Goal: Task Accomplishment & Management: Use online tool/utility

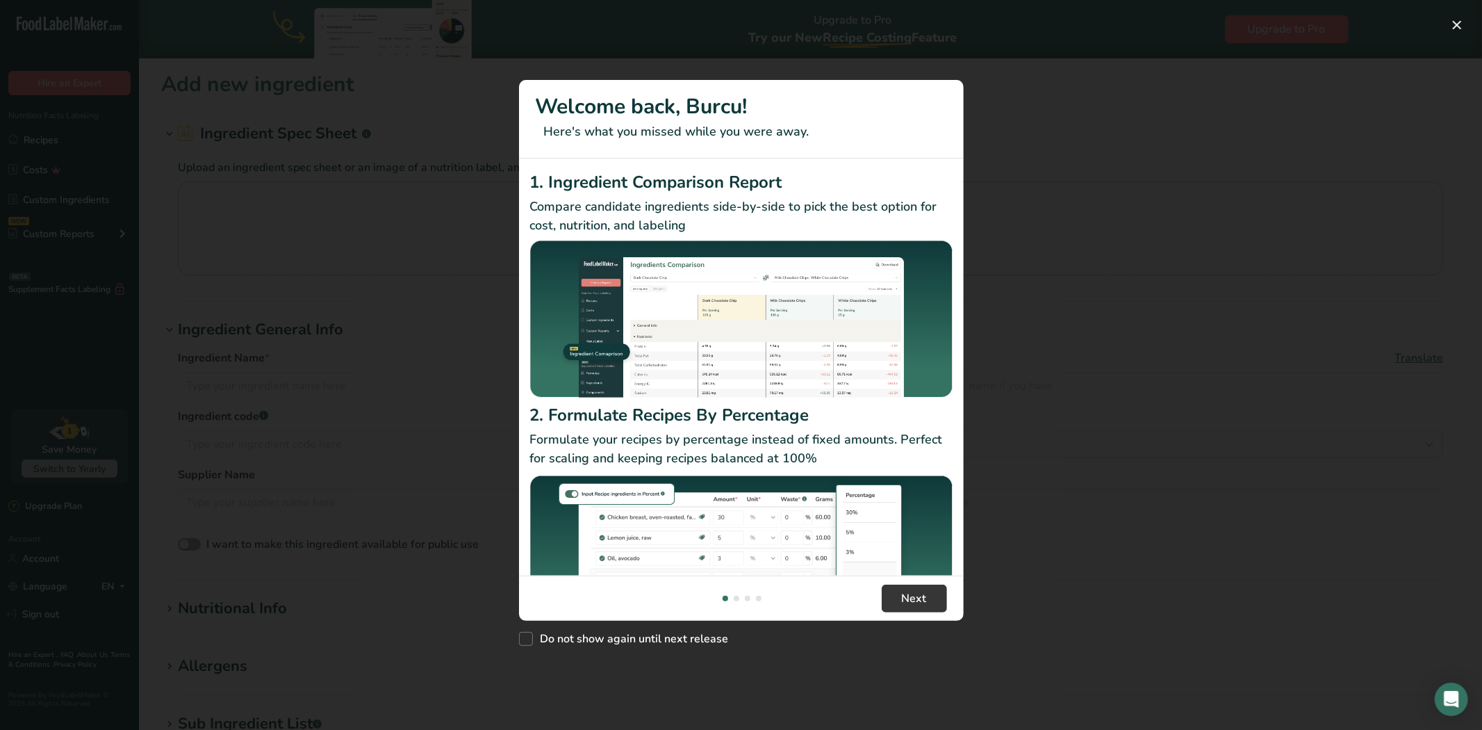
click at [95, 147] on div "New Features" at bounding box center [741, 365] width 1482 height 730
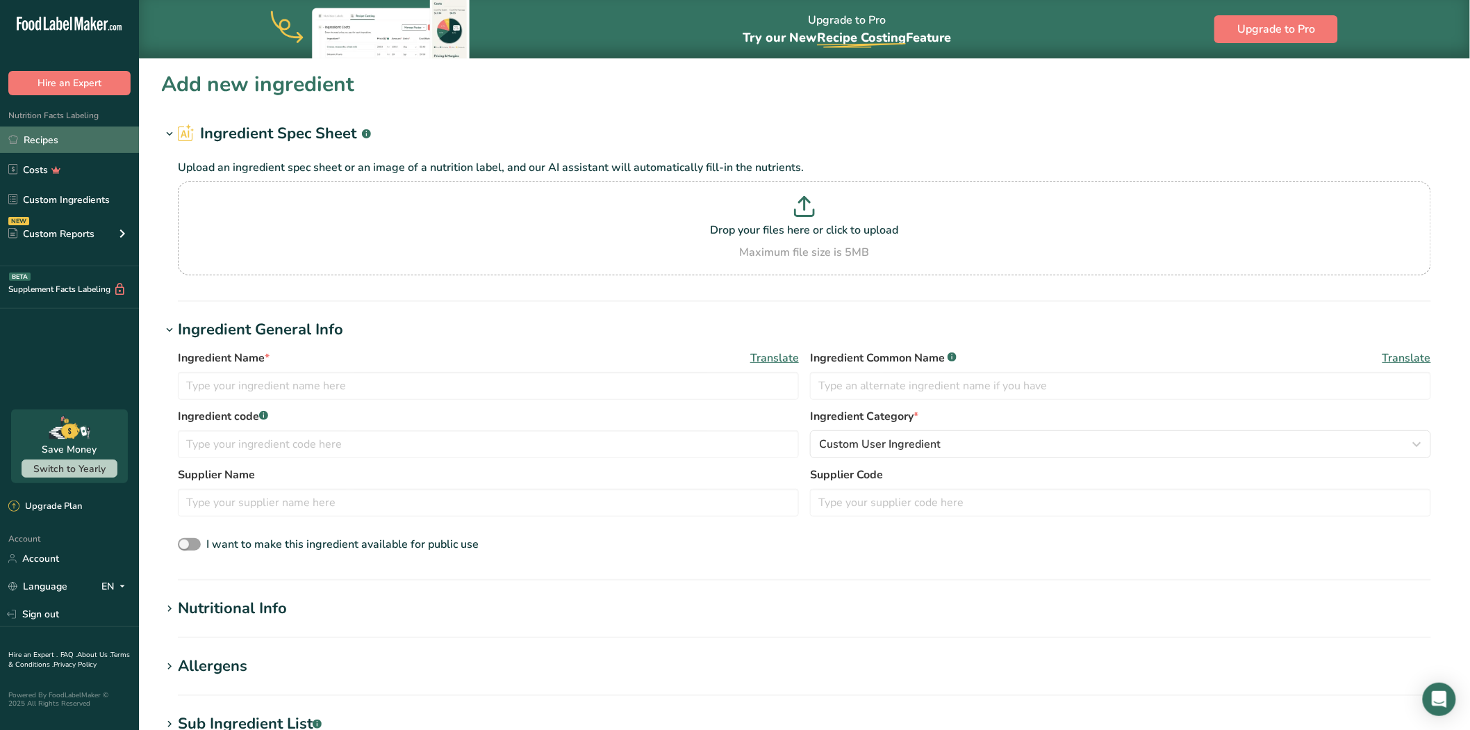
click at [58, 133] on link "Recipes" at bounding box center [69, 139] width 139 height 26
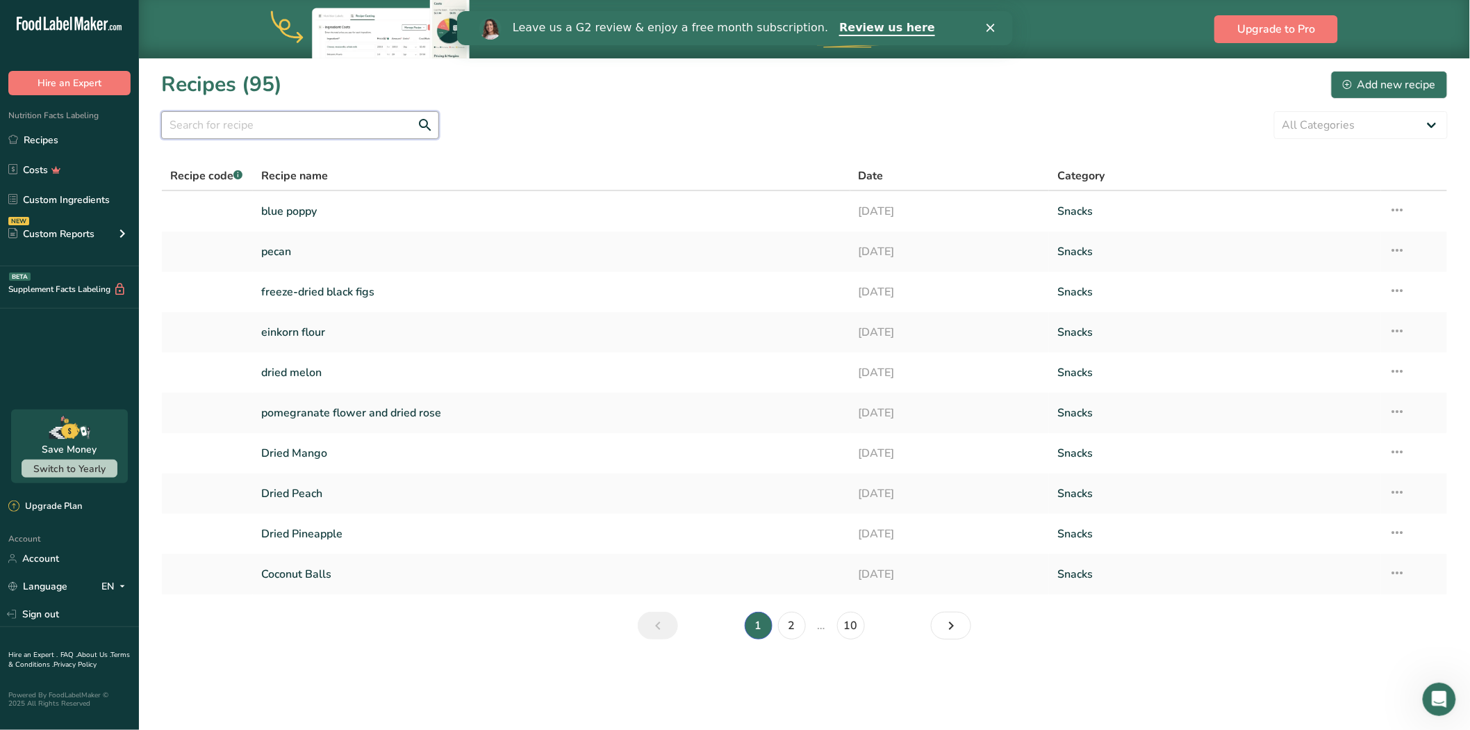
click at [261, 126] on input "text" at bounding box center [300, 125] width 278 height 28
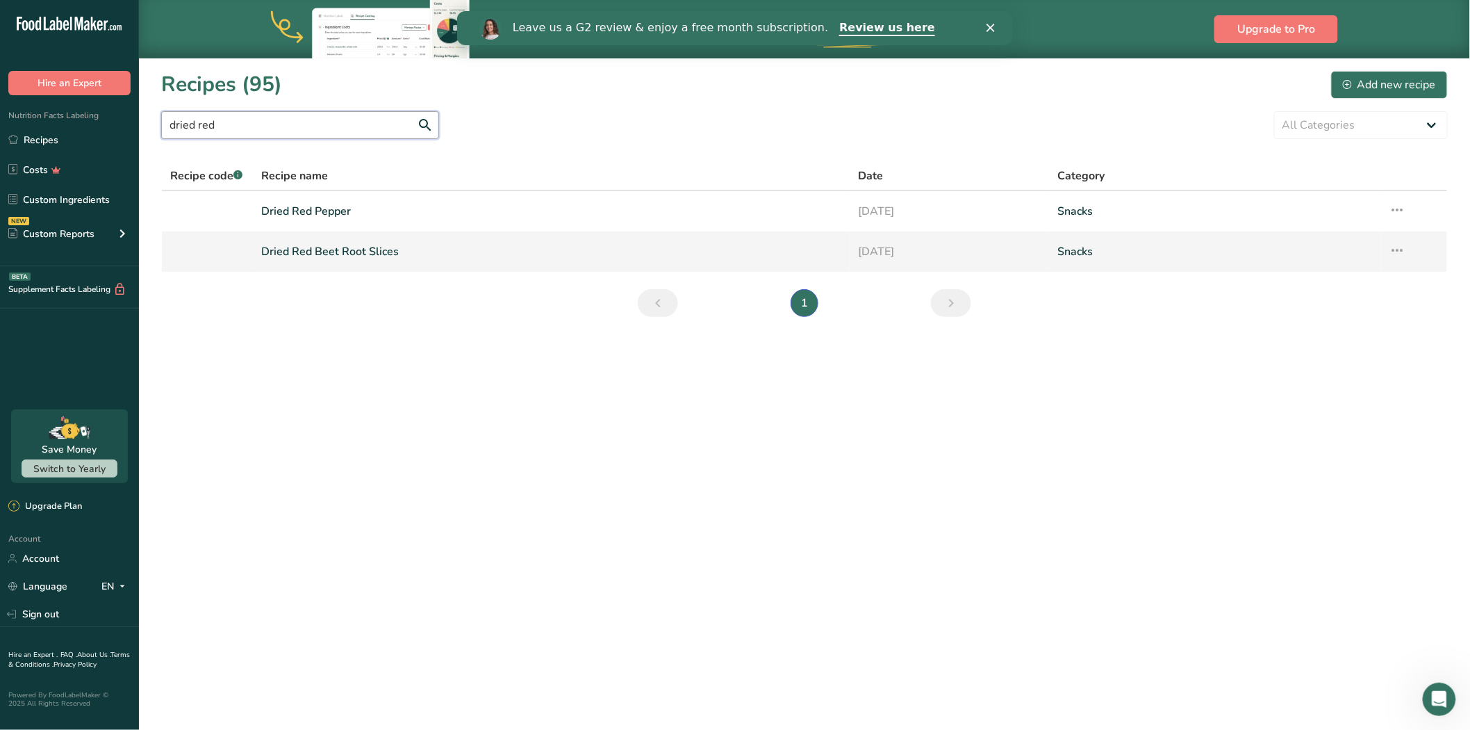
type input "dried red"
click at [448, 248] on link "Dried Red Beet Root Slices" at bounding box center [551, 251] width 581 height 29
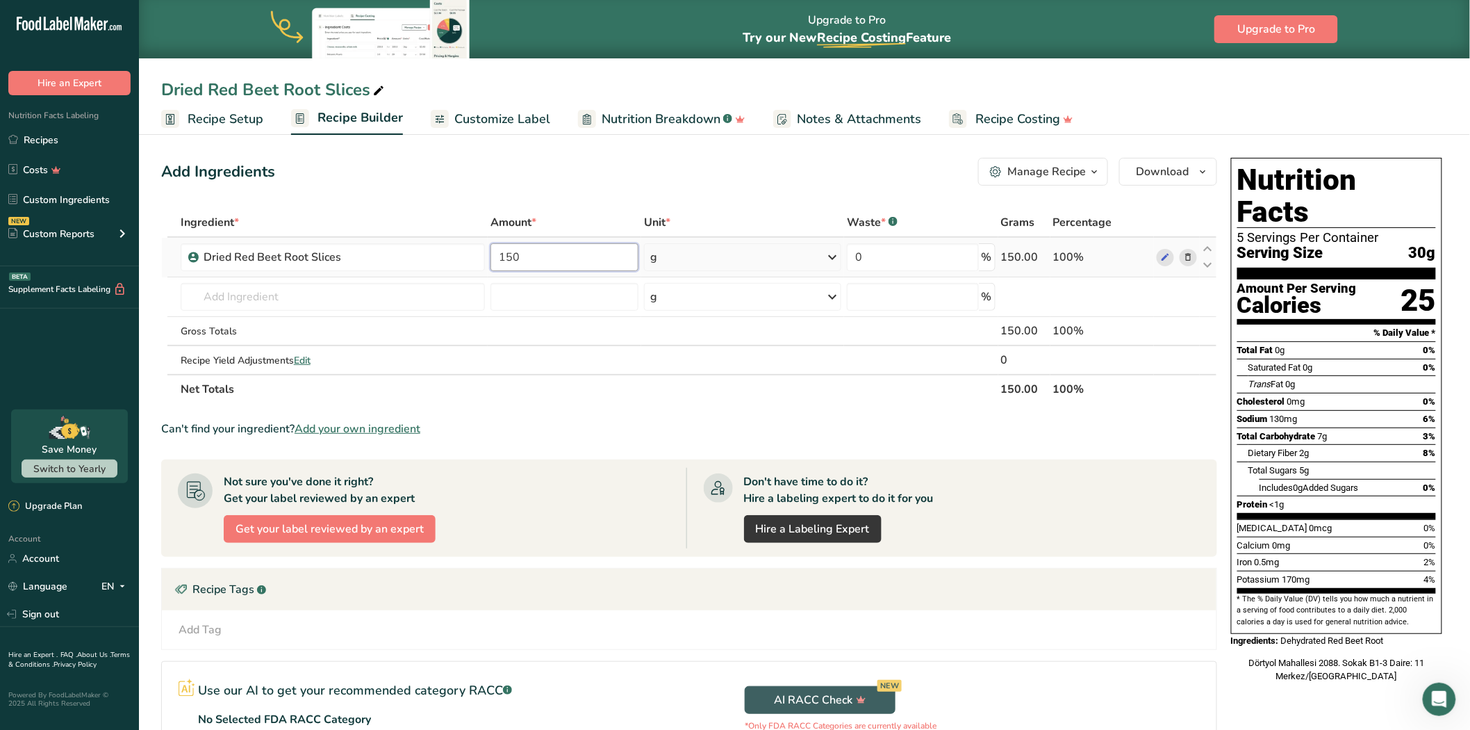
click at [546, 261] on input "150" at bounding box center [565, 257] width 148 height 28
type input "140"
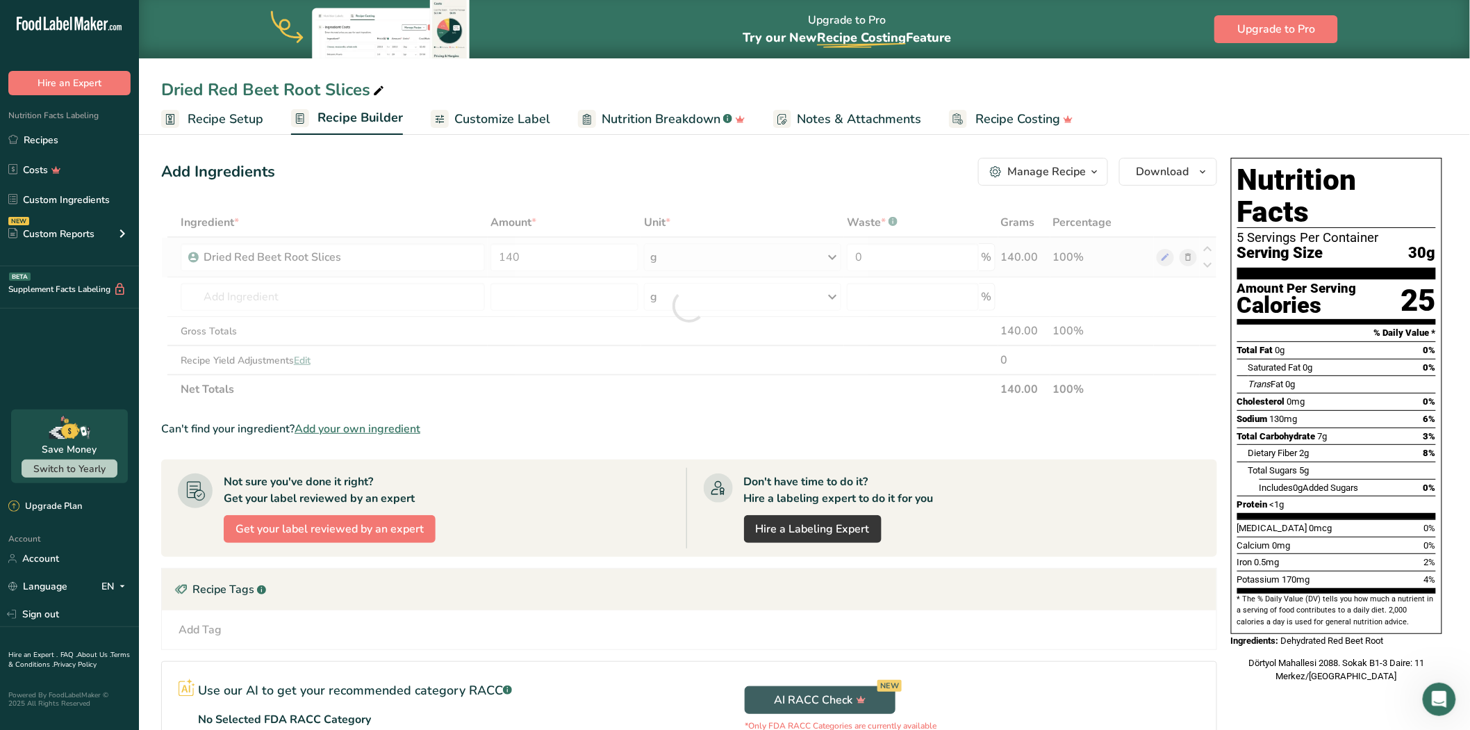
click at [706, 250] on div "Ingredient * Amount * Unit * Waste * .a-a{fill:#347362;}.b-a{fill:#fff;} Grams …" at bounding box center [689, 306] width 1056 height 196
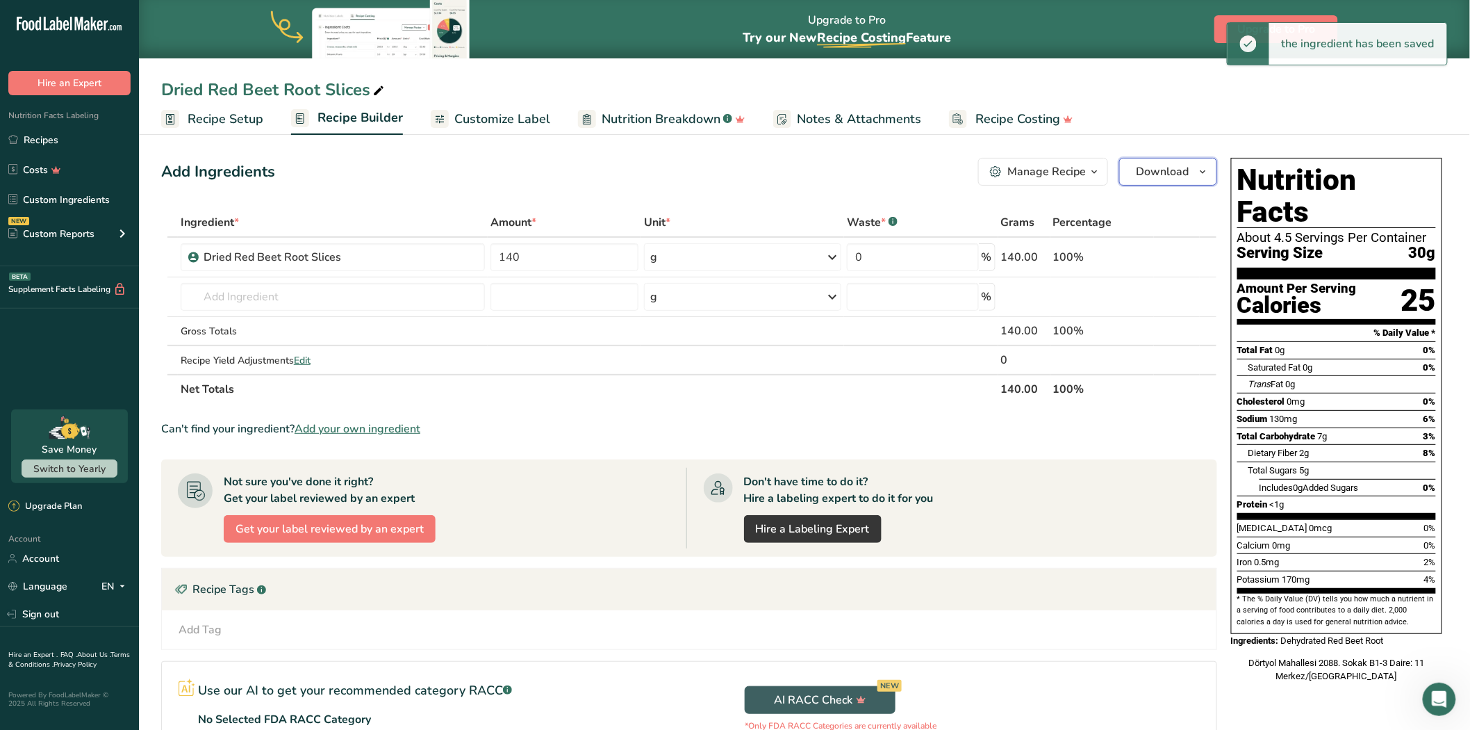
click at [1183, 163] on span "Download" at bounding box center [1163, 171] width 53 height 17
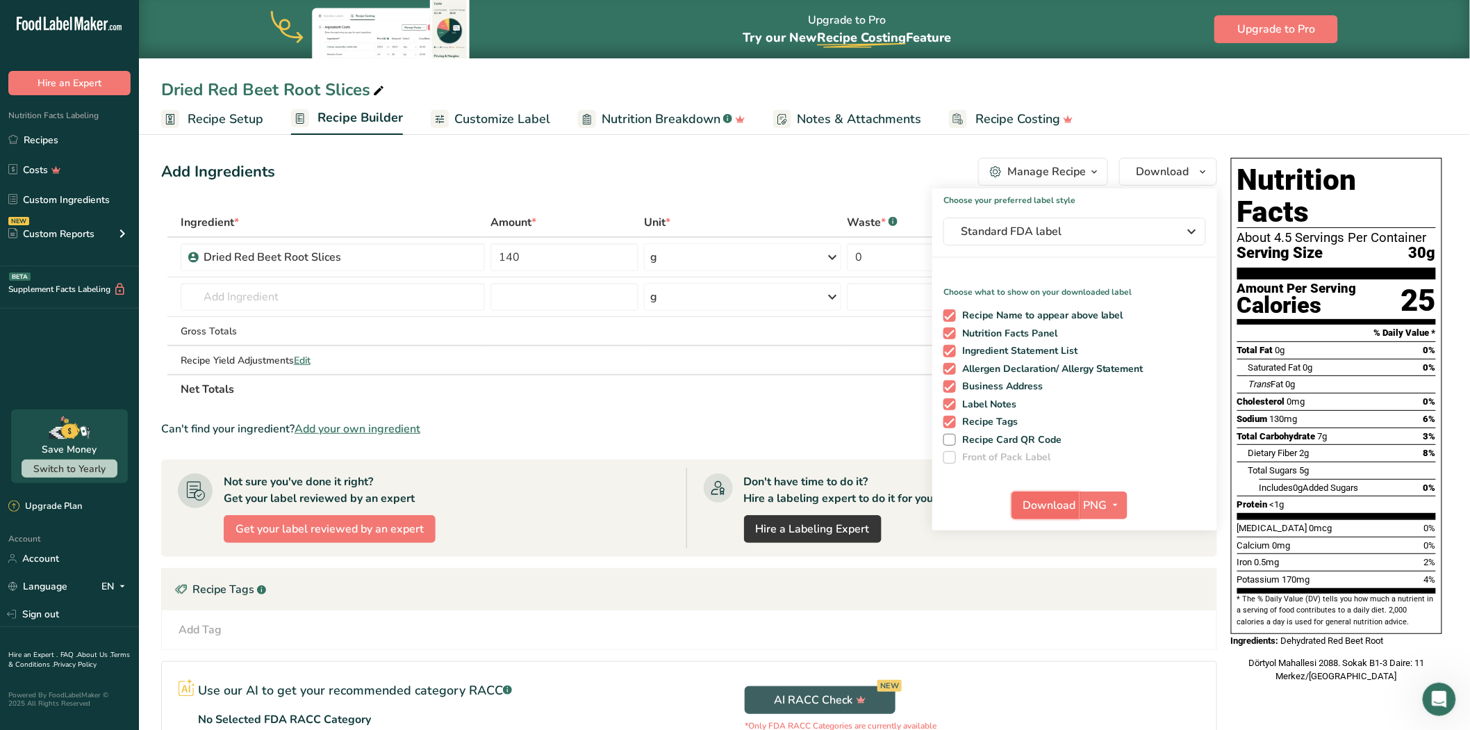
click at [1055, 502] on span "Download" at bounding box center [1050, 505] width 53 height 17
